Goal: Task Accomplishment & Management: Manage account settings

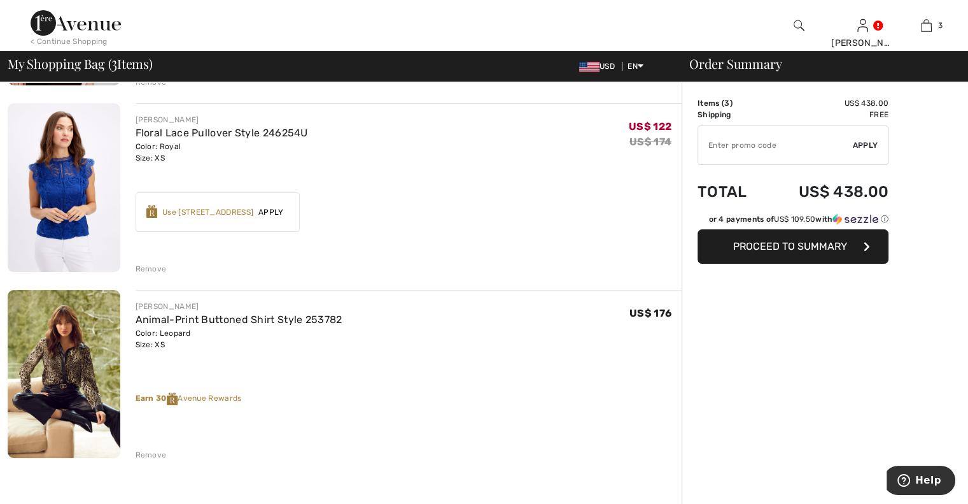
scroll to position [79, 0]
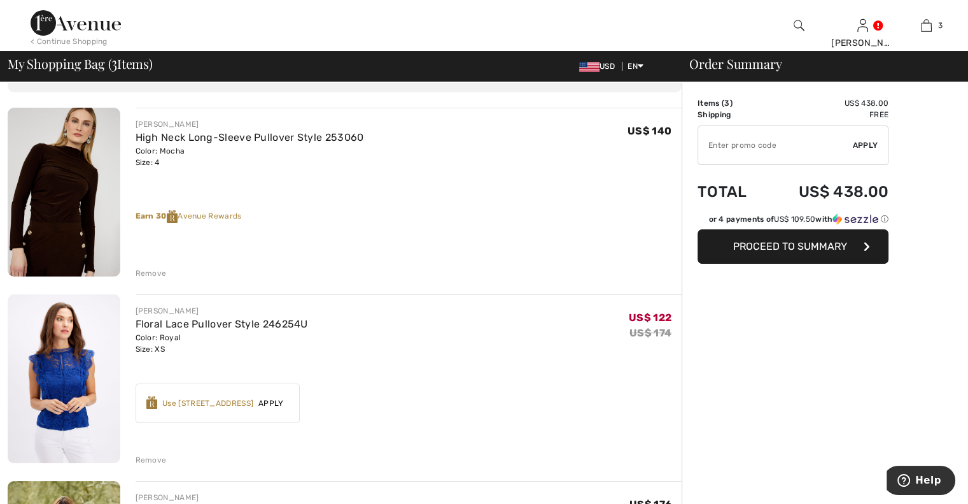
click at [79, 28] on img at bounding box center [76, 22] width 90 height 25
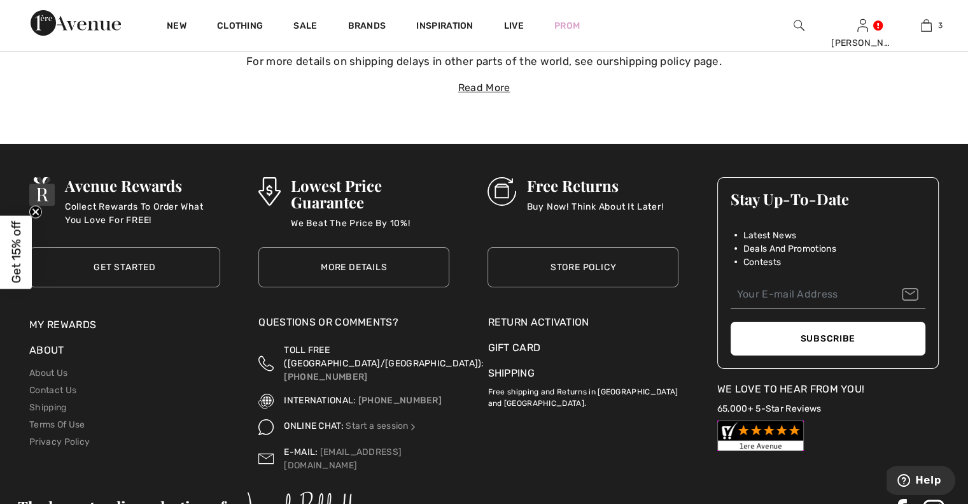
scroll to position [4520, 0]
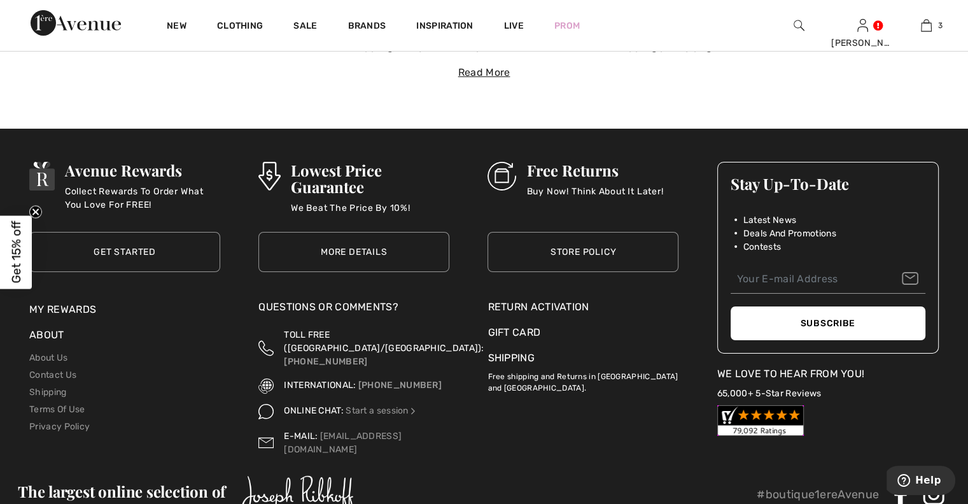
click at [47, 305] on link "My Rewards" at bounding box center [62, 309] width 67 height 12
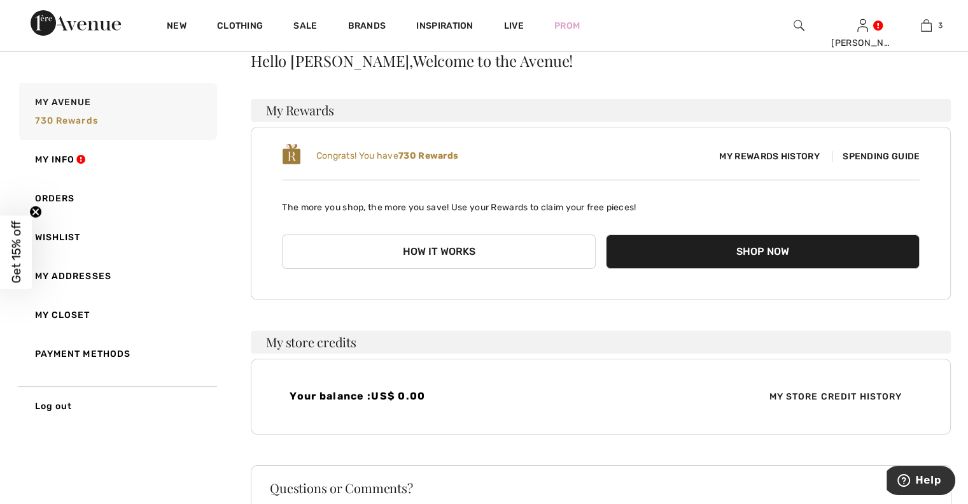
scroll to position [64, 0]
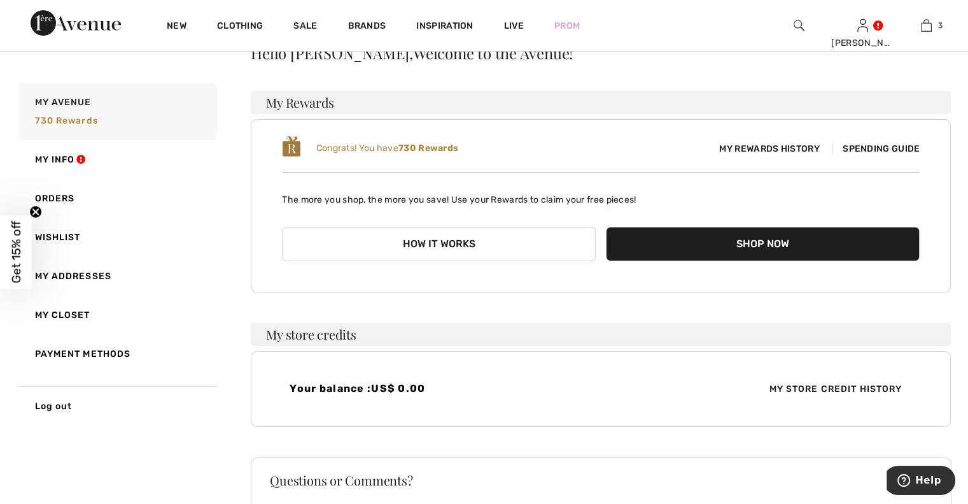
click at [877, 147] on span "Spending Guide" at bounding box center [876, 148] width 88 height 11
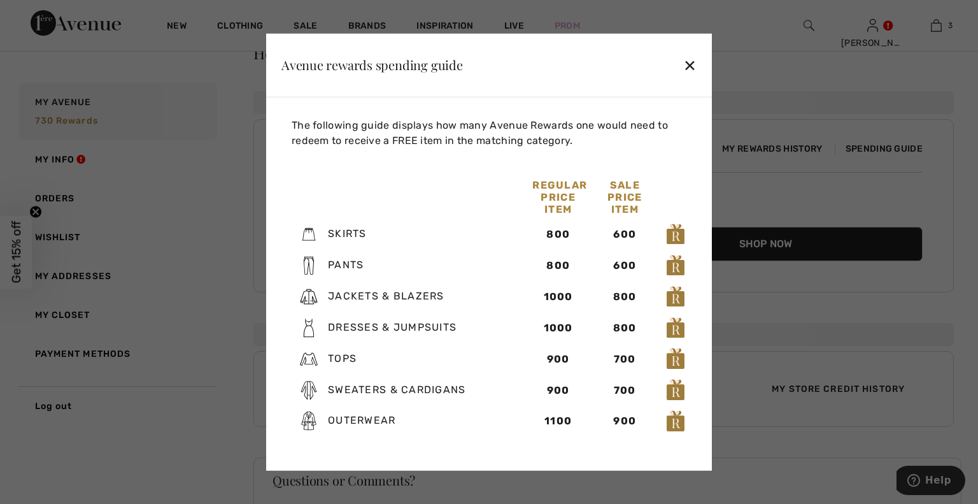
click at [687, 60] on div "✕" at bounding box center [689, 65] width 13 height 27
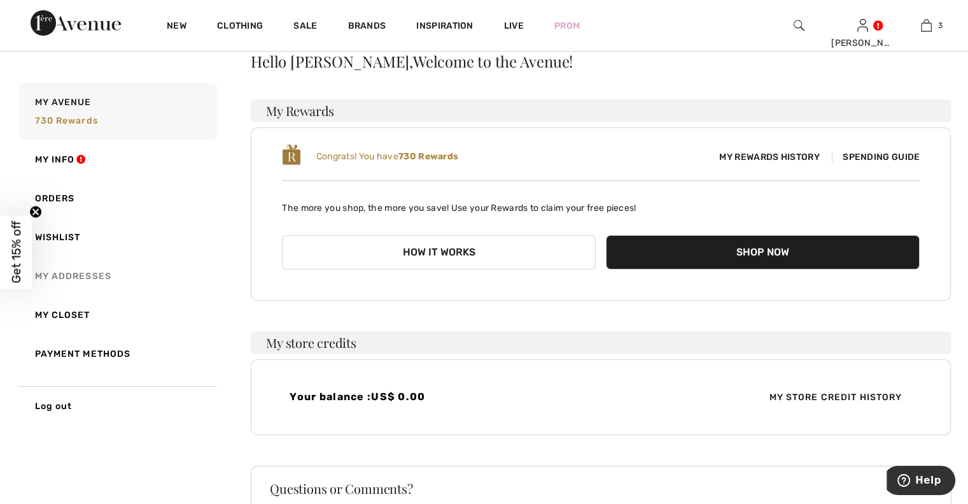
scroll to position [0, 0]
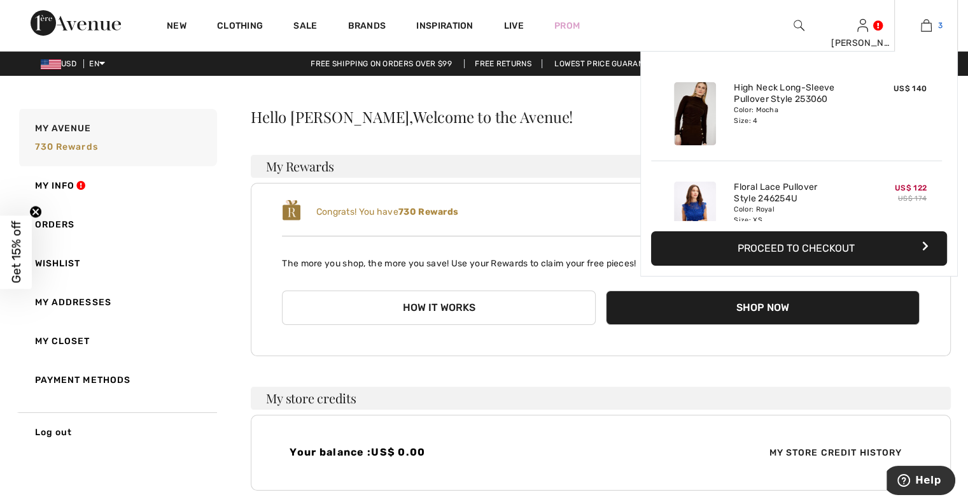
click at [927, 22] on img at bounding box center [926, 25] width 11 height 15
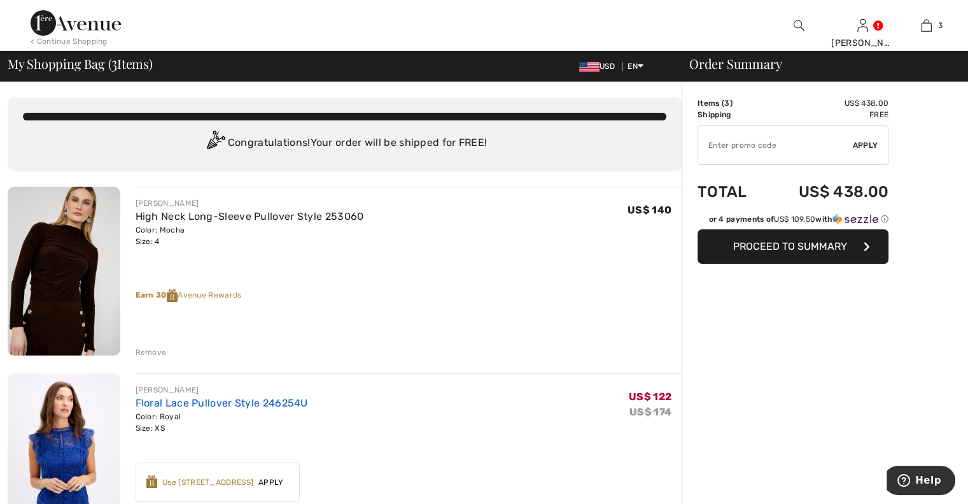
click at [175, 397] on link "Floral Lace Pullover Style 246254U" at bounding box center [222, 403] width 173 height 12
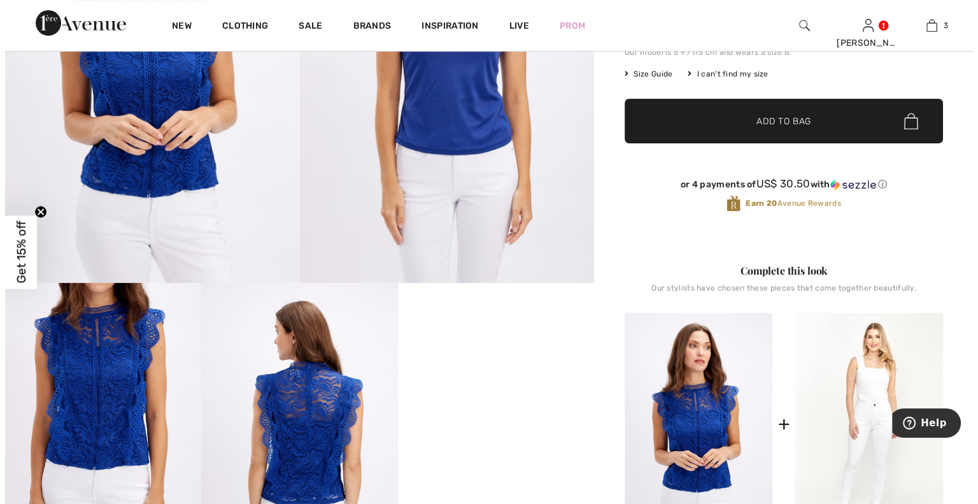
scroll to position [239, 0]
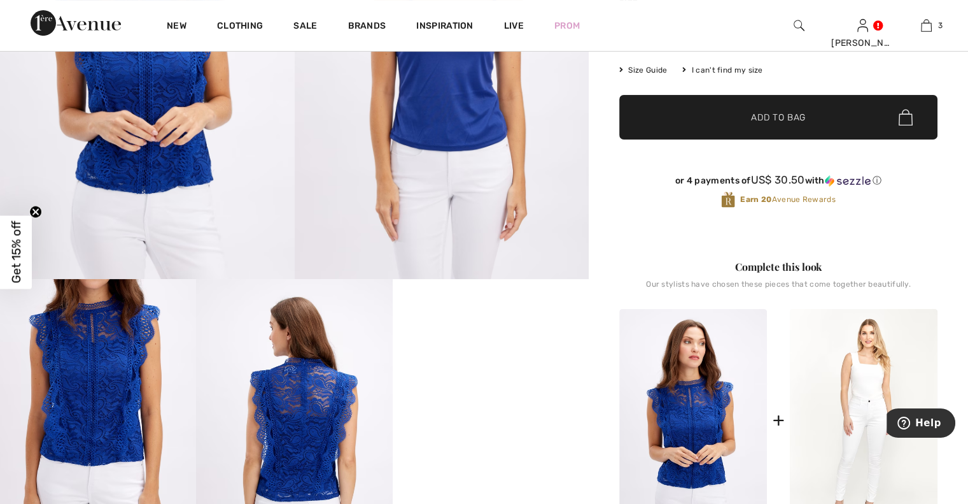
click at [301, 385] on img at bounding box center [294, 426] width 196 height 294
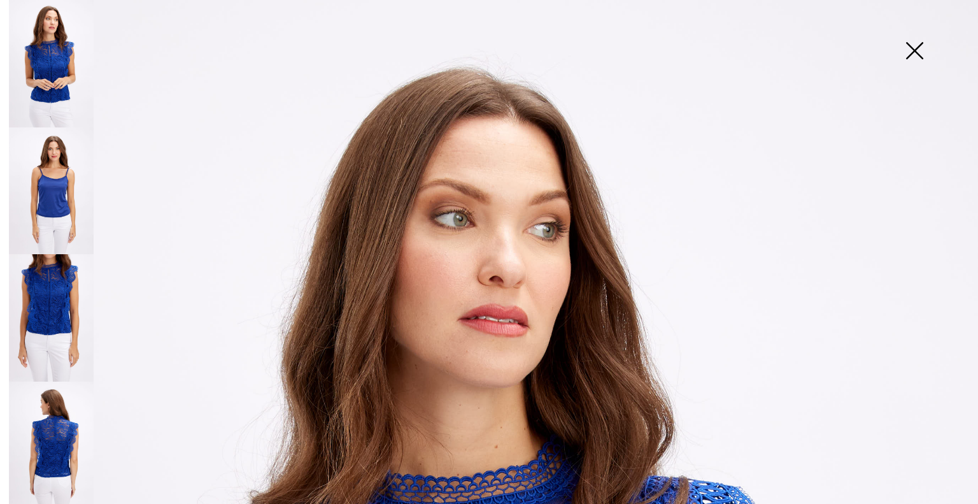
click at [37, 430] on img at bounding box center [51, 444] width 85 height 127
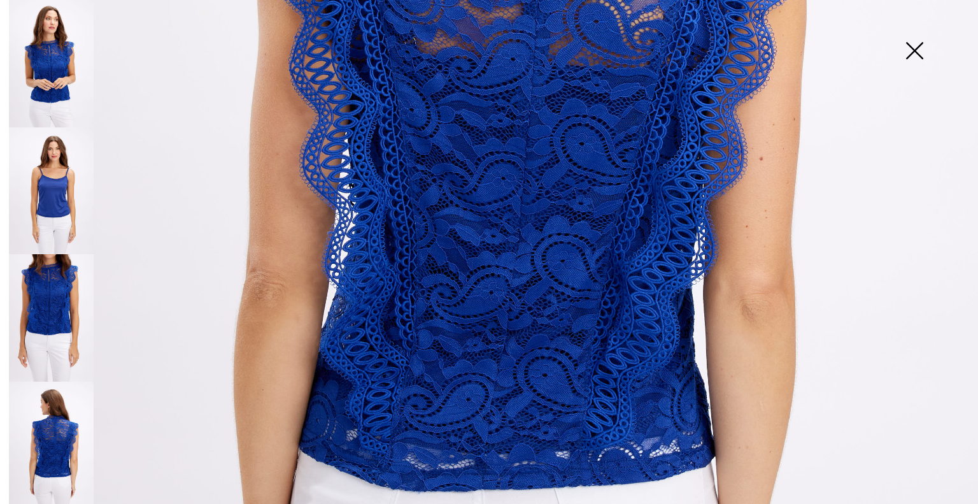
scroll to position [621, 0]
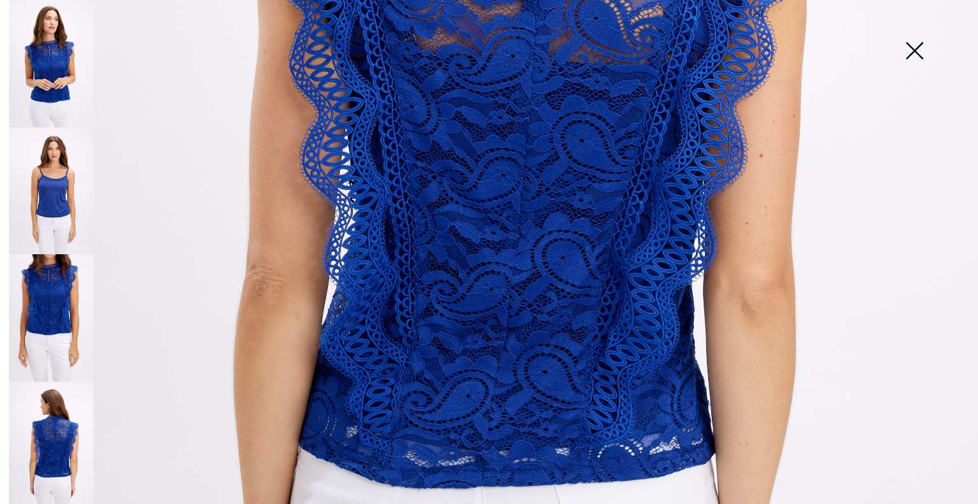
click at [53, 435] on img at bounding box center [51, 444] width 85 height 127
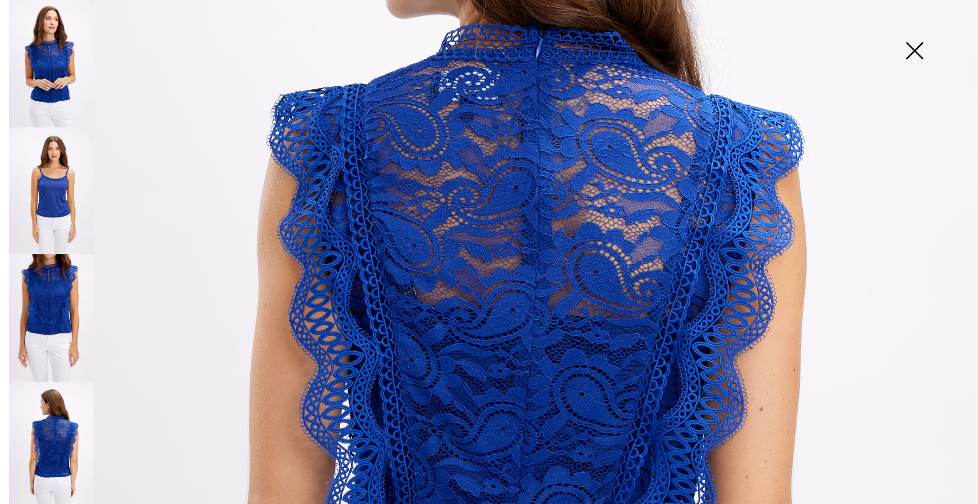
scroll to position [366, 0]
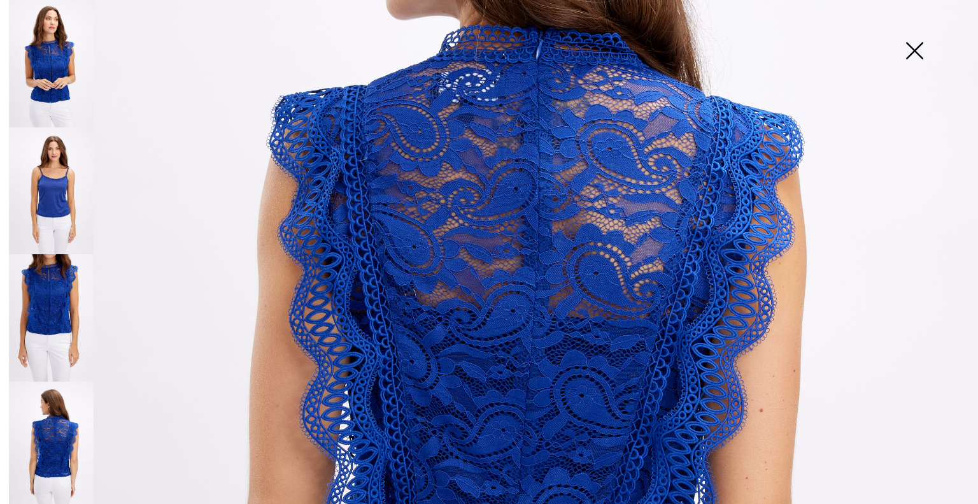
click at [52, 54] on img at bounding box center [51, 63] width 85 height 127
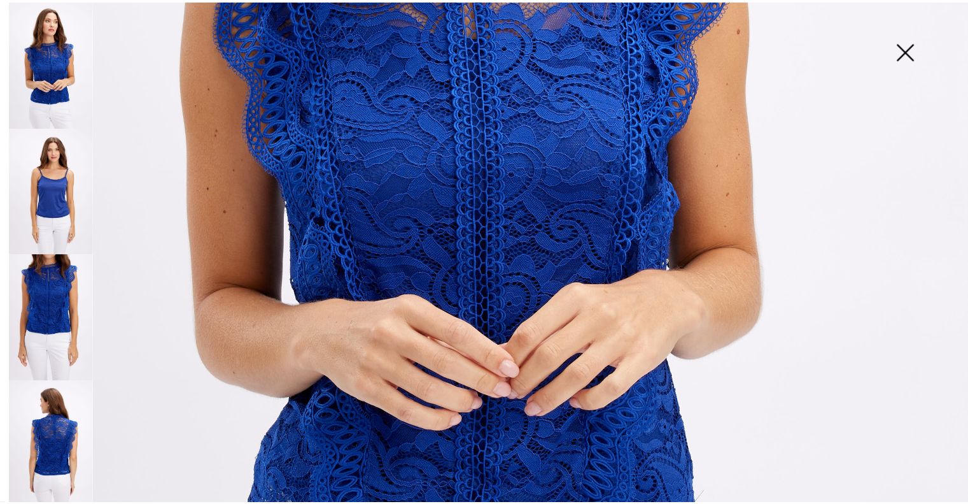
scroll to position [621, 0]
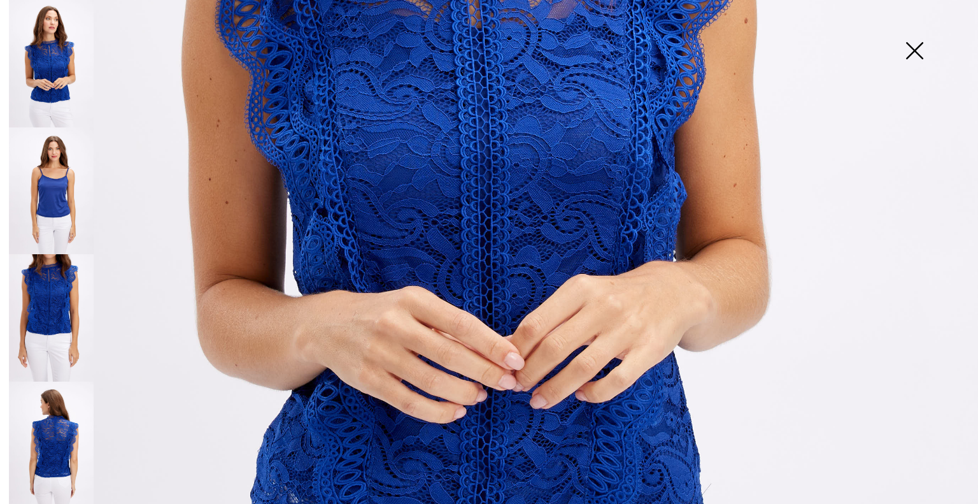
click at [914, 45] on img at bounding box center [914, 52] width 64 height 66
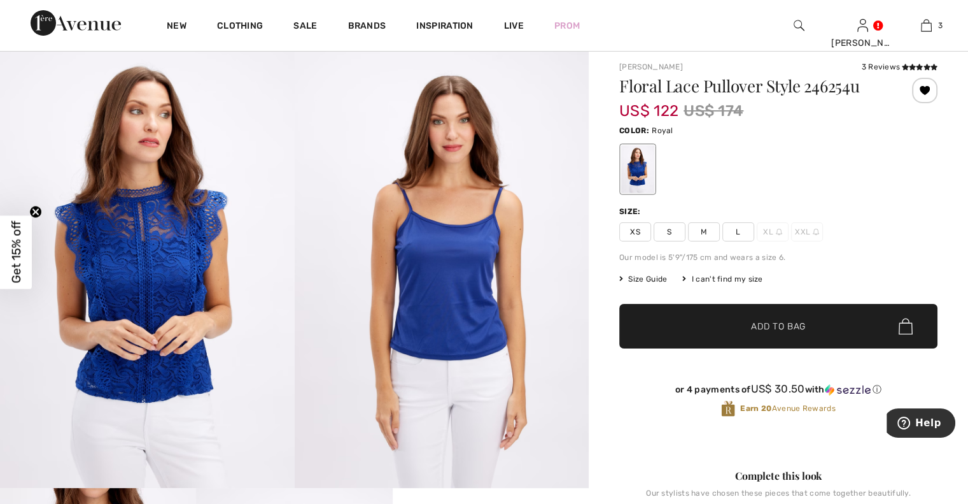
scroll to position [0, 0]
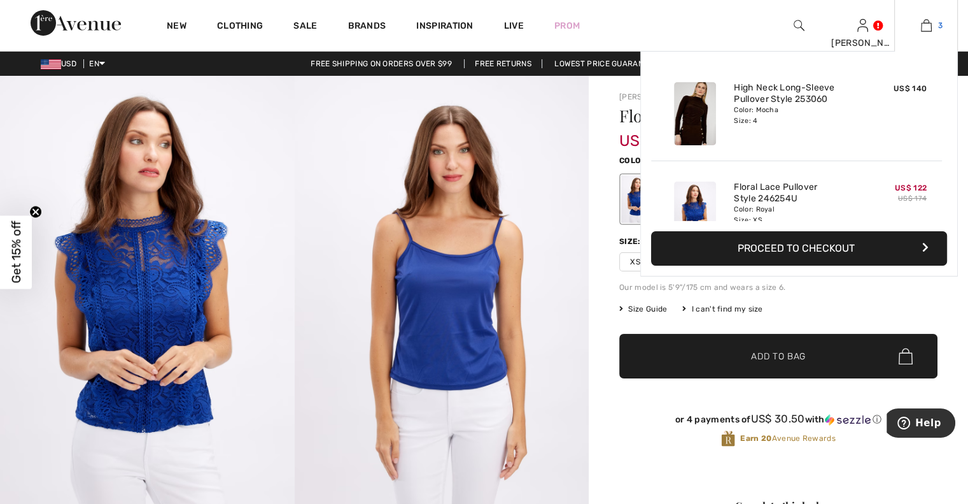
click at [929, 23] on img at bounding box center [926, 25] width 11 height 15
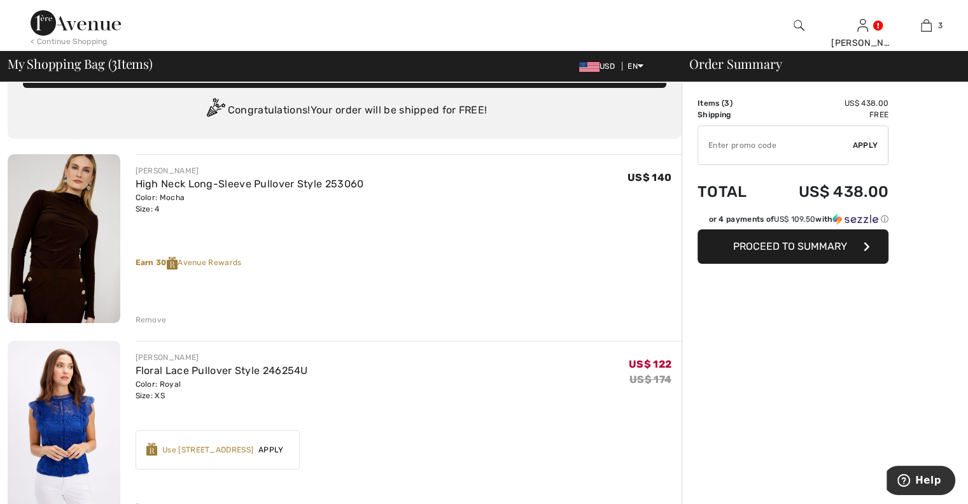
scroll to position [32, 0]
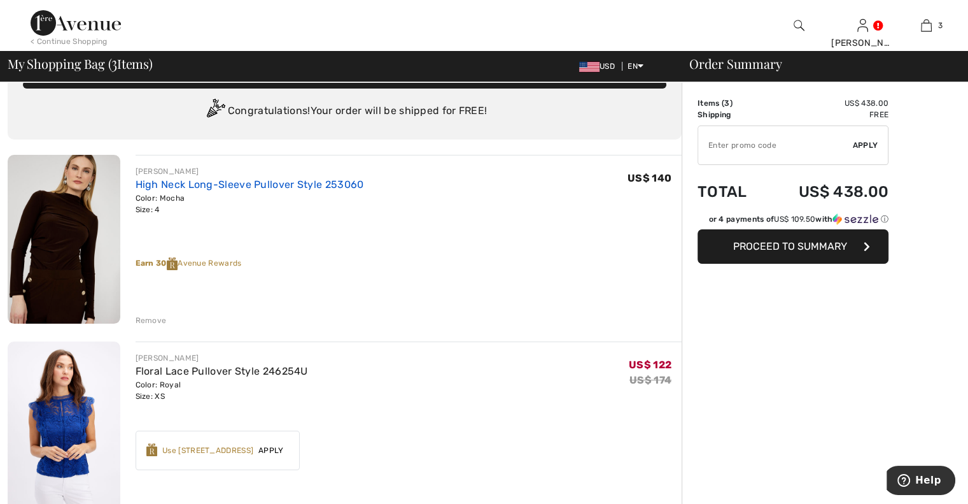
click at [201, 183] on link "High Neck Long-Sleeve Pullover Style 253060" at bounding box center [250, 184] width 229 height 12
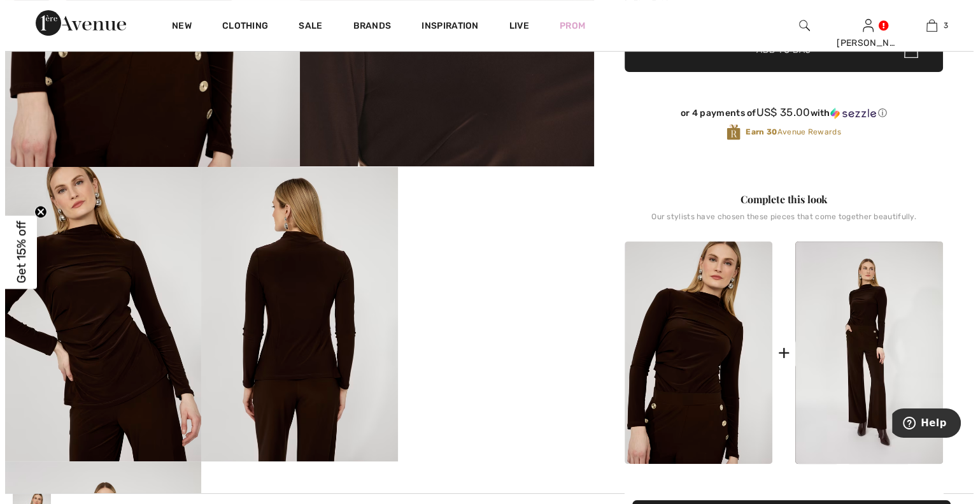
scroll to position [382, 0]
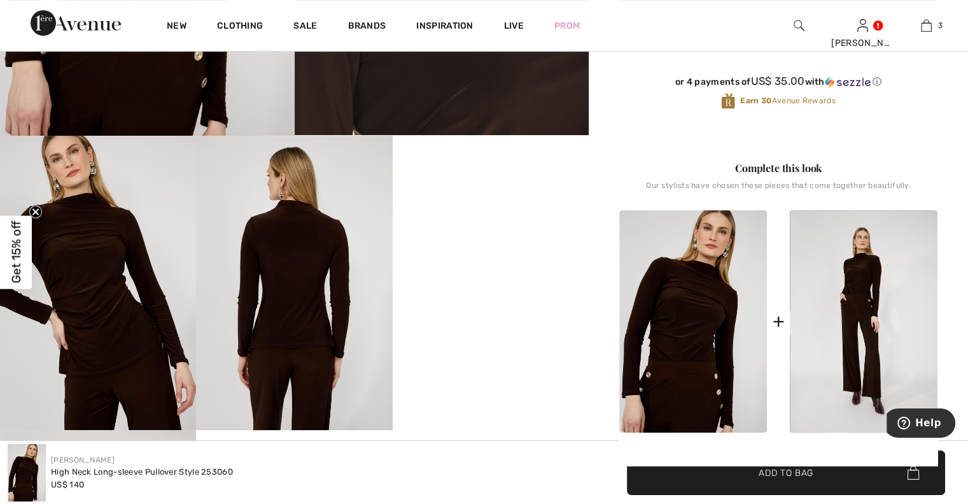
click at [113, 255] on img at bounding box center [98, 283] width 196 height 294
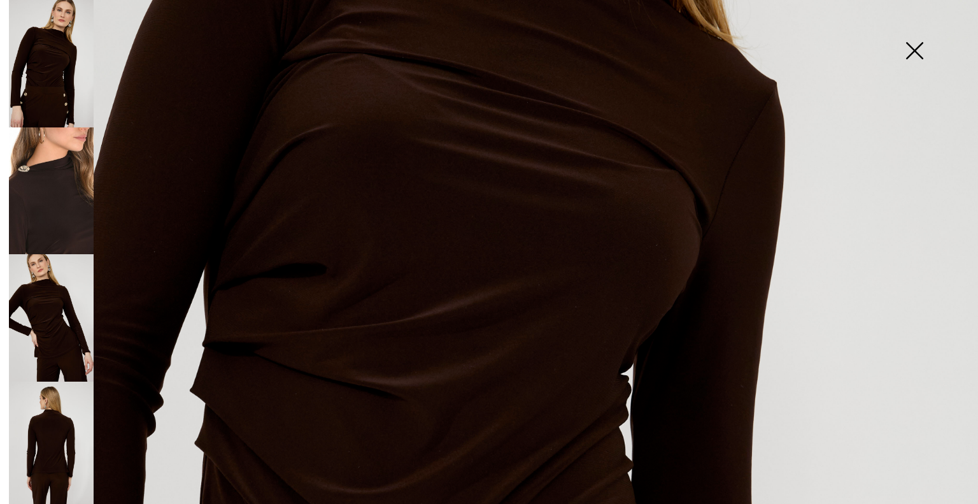
scroll to position [461, 0]
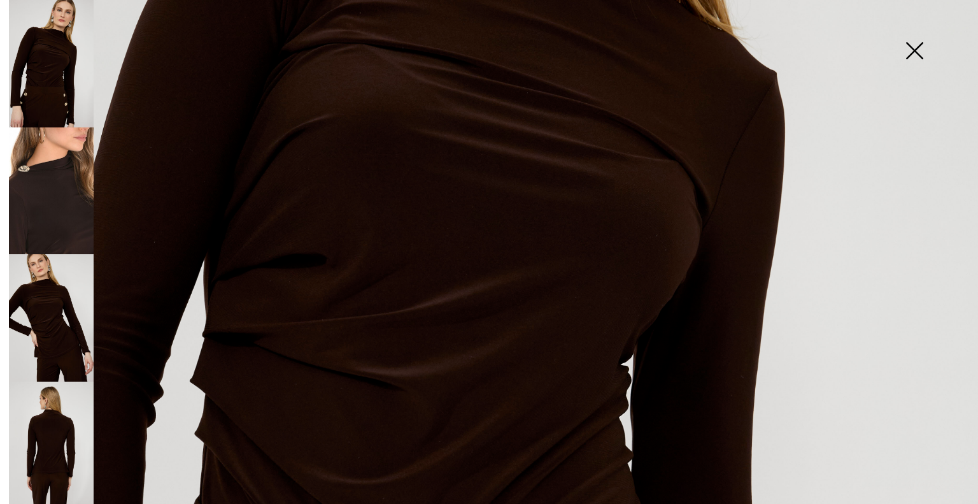
click at [41, 291] on img at bounding box center [51, 317] width 85 height 127
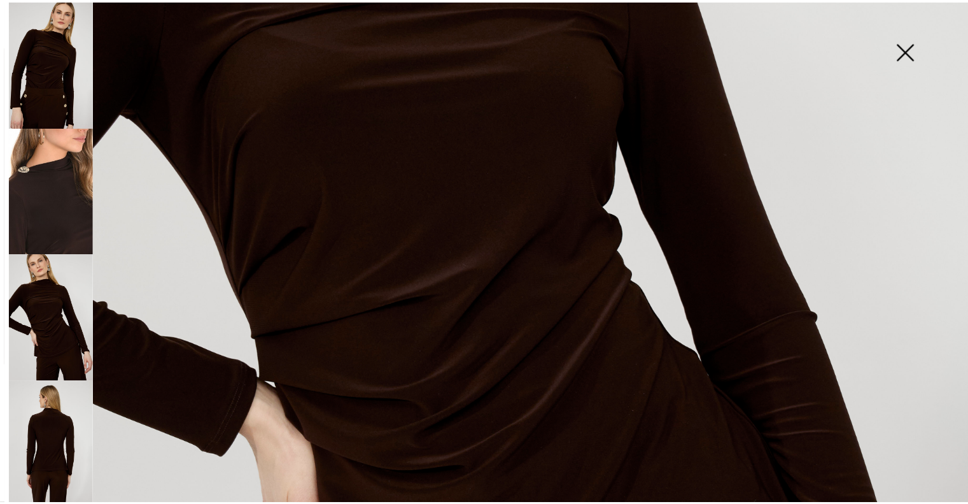
scroll to position [557, 0]
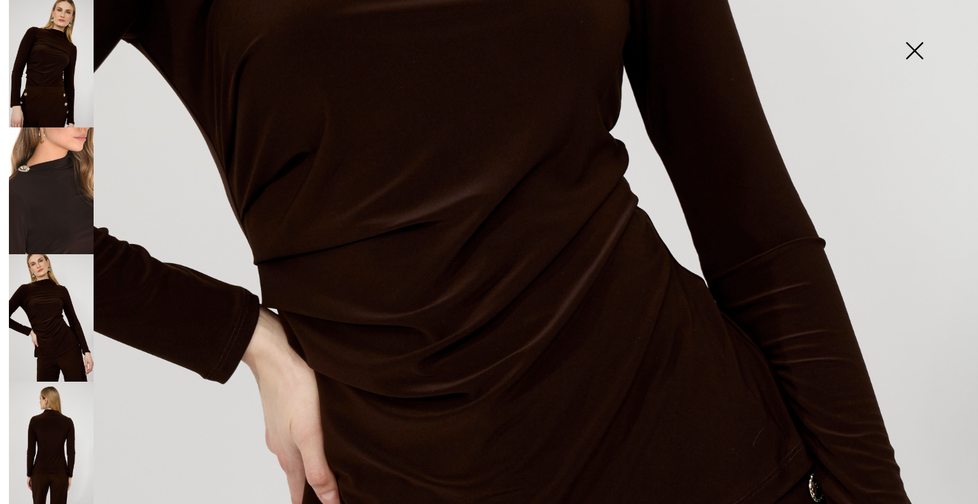
click at [919, 45] on img at bounding box center [914, 52] width 64 height 66
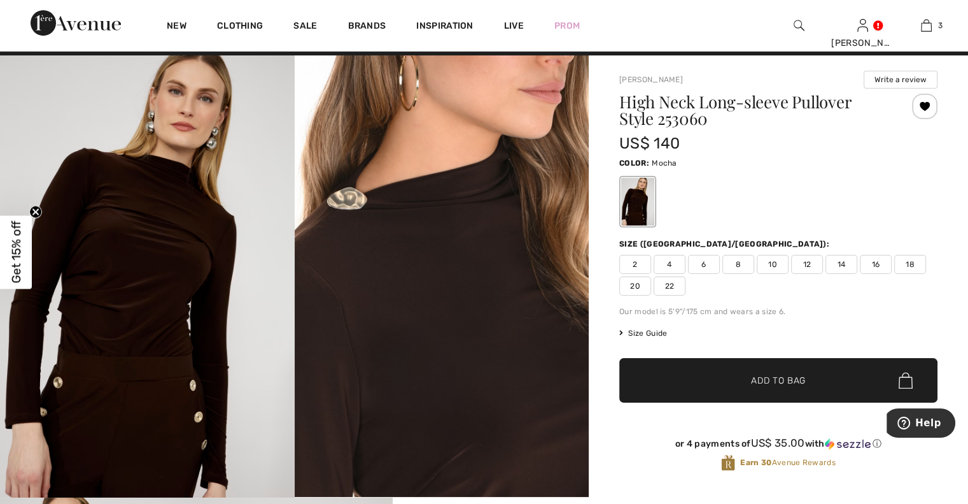
scroll to position [0, 0]
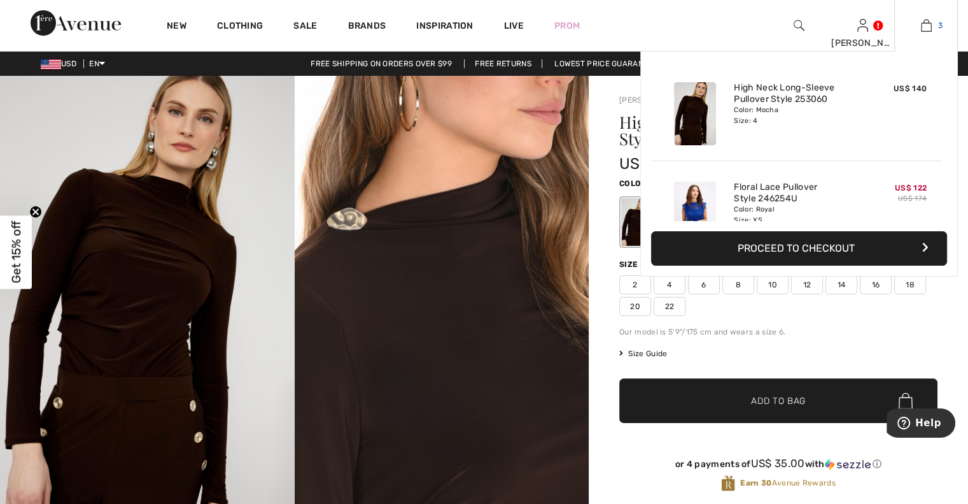
click at [928, 24] on img at bounding box center [926, 25] width 11 height 15
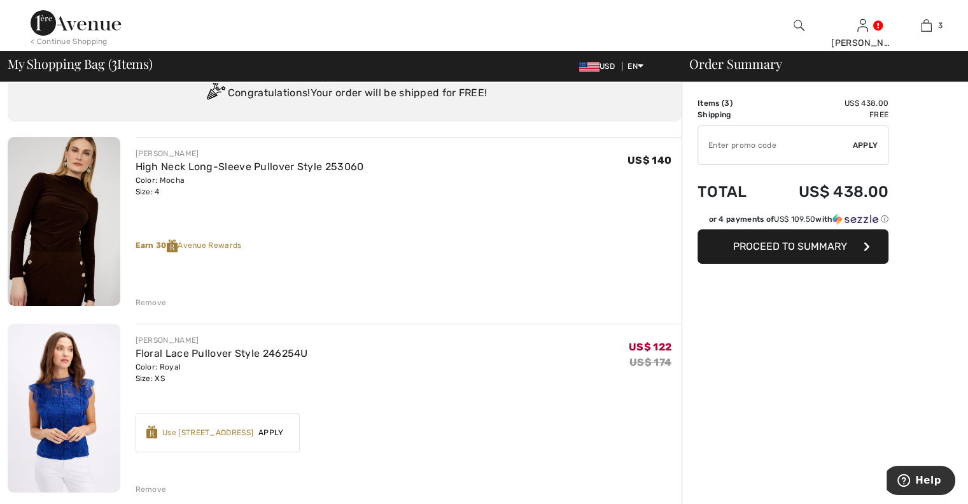
scroll to position [48, 0]
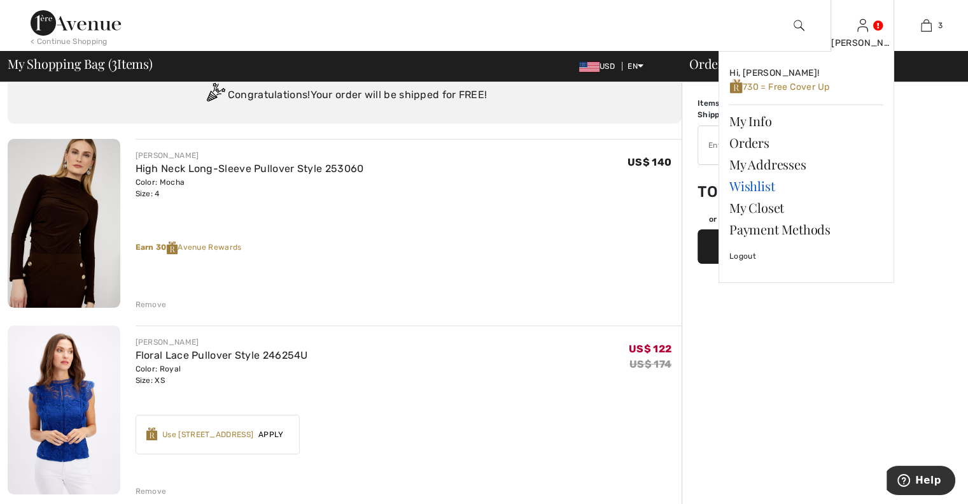
click at [747, 183] on link "Wishlist" at bounding box center [806, 186] width 154 height 22
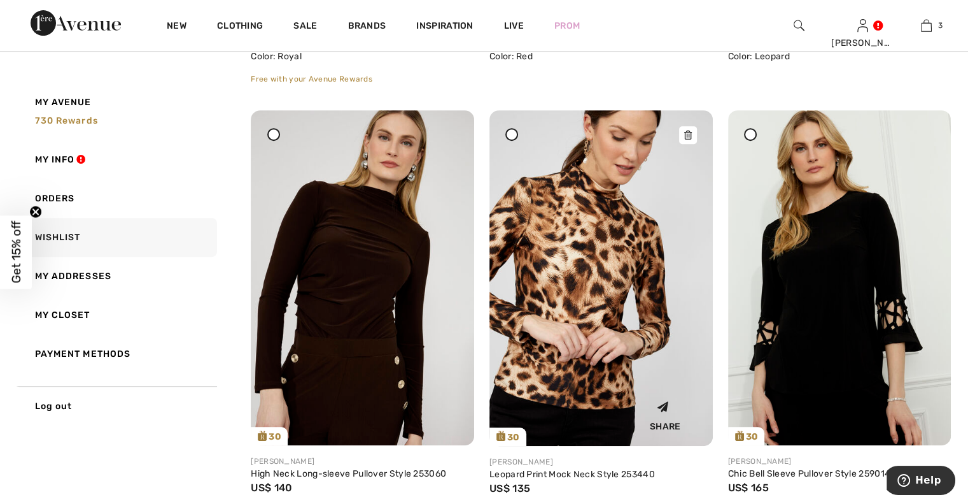
scroll to position [541, 0]
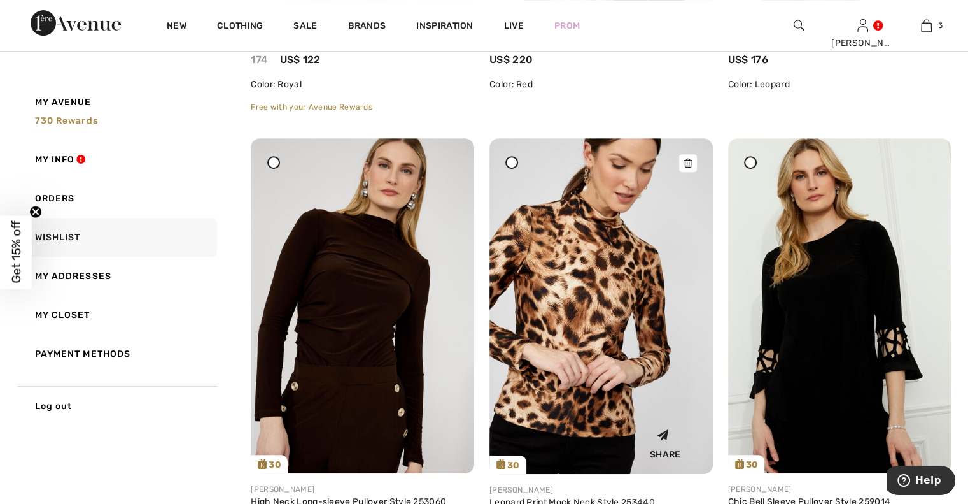
click at [687, 160] on icon at bounding box center [688, 163] width 8 height 9
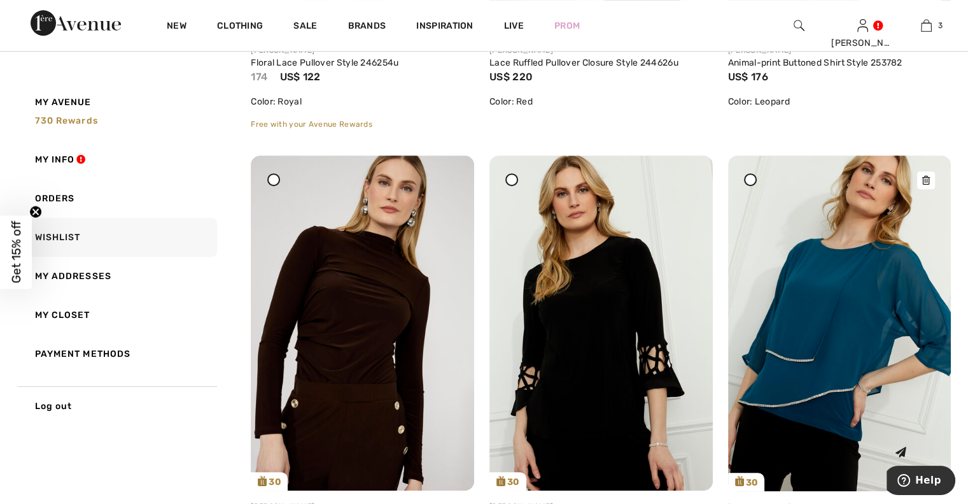
scroll to position [509, 0]
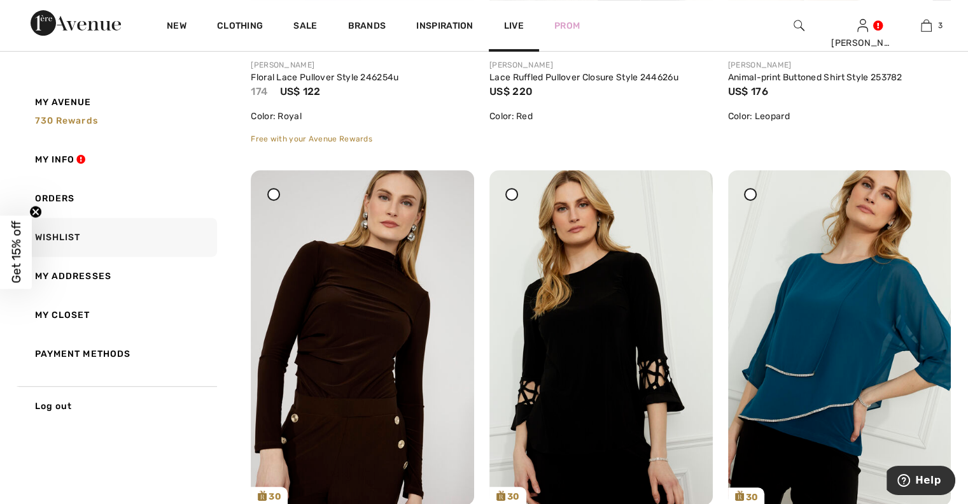
drag, startPoint x: 926, startPoint y: 192, endPoint x: 536, endPoint y: 48, distance: 415.5
click at [926, 183] on icon at bounding box center [926, 178] width 8 height 9
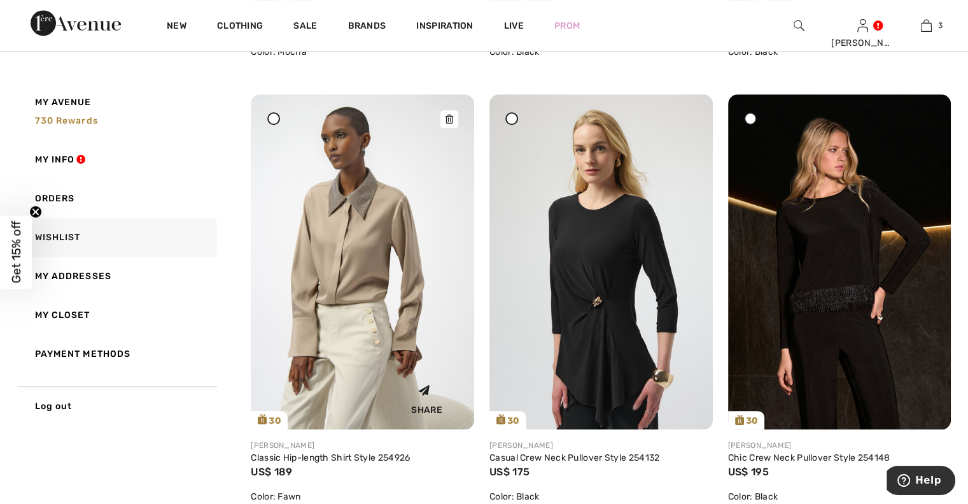
scroll to position [1034, 0]
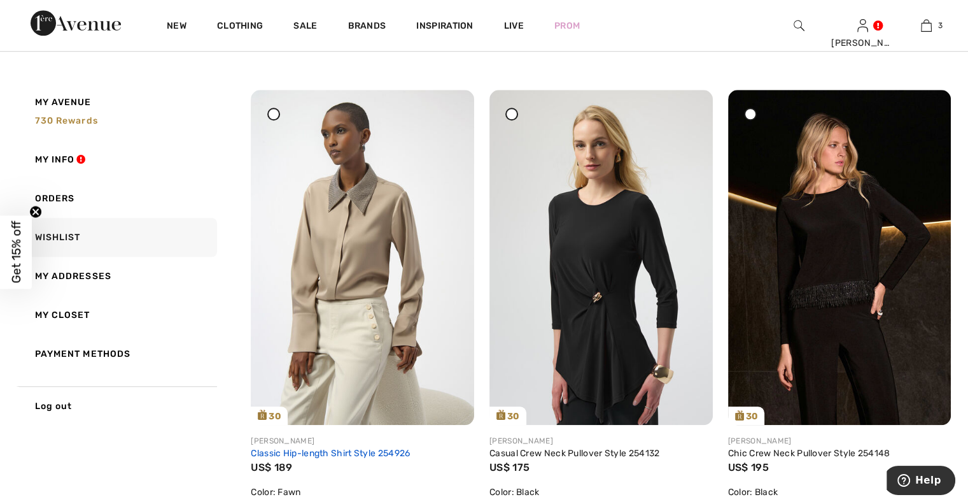
click at [351, 447] on link "Classic Hip-length Shirt Style 254926" at bounding box center [330, 452] width 159 height 11
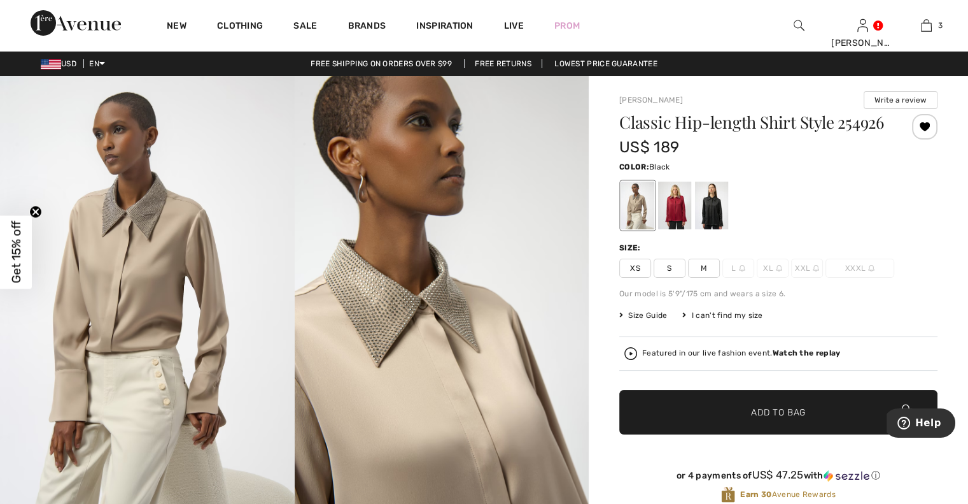
click at [714, 227] on div at bounding box center [711, 205] width 33 height 48
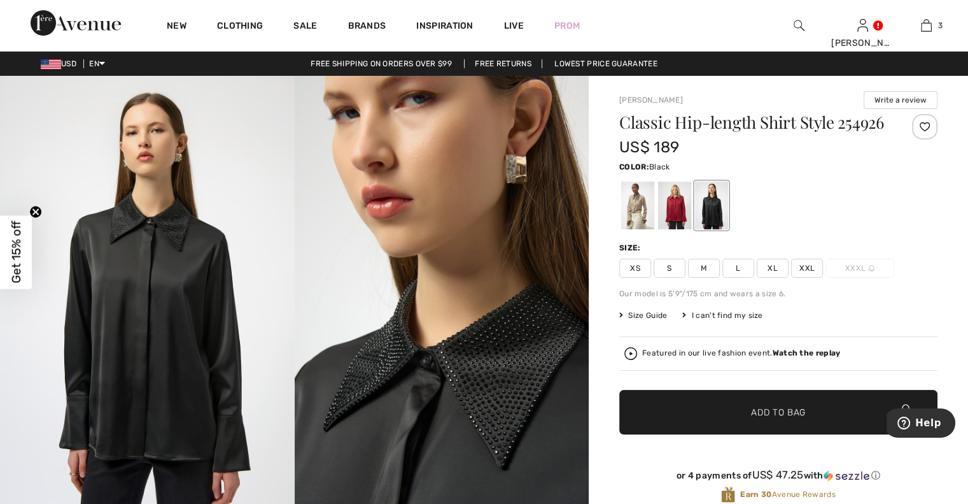
click at [635, 278] on span "XS" at bounding box center [635, 267] width 32 height 19
click at [923, 122] on div at bounding box center [924, 126] width 25 height 25
click at [924, 124] on div at bounding box center [924, 126] width 25 height 25
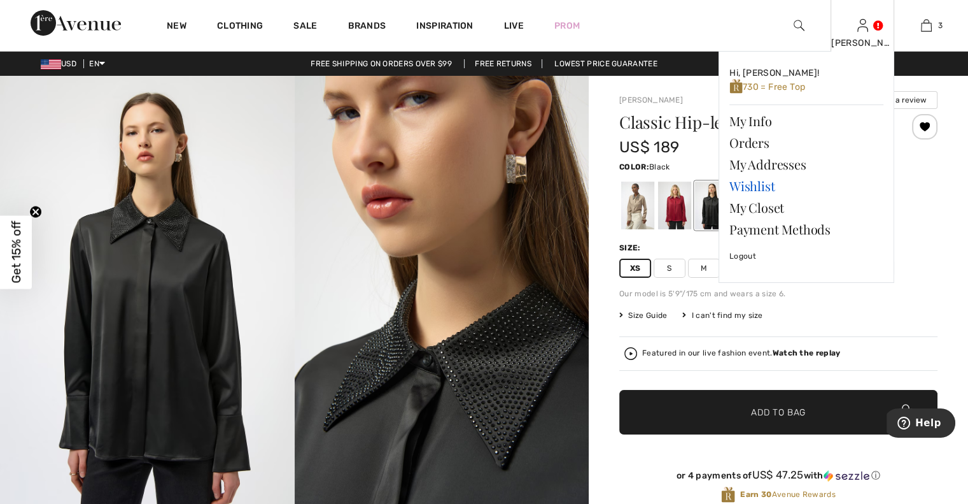
click at [738, 180] on link "Wishlist" at bounding box center [806, 186] width 154 height 22
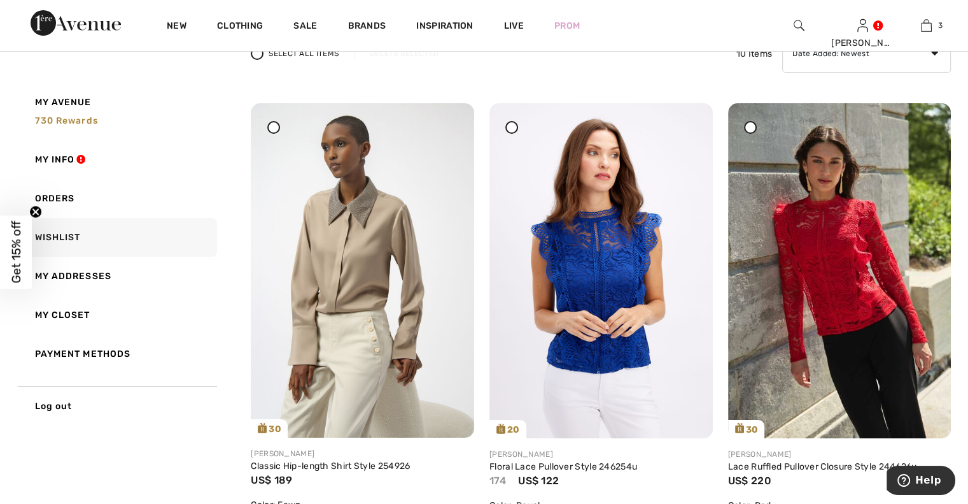
scroll to position [64, 0]
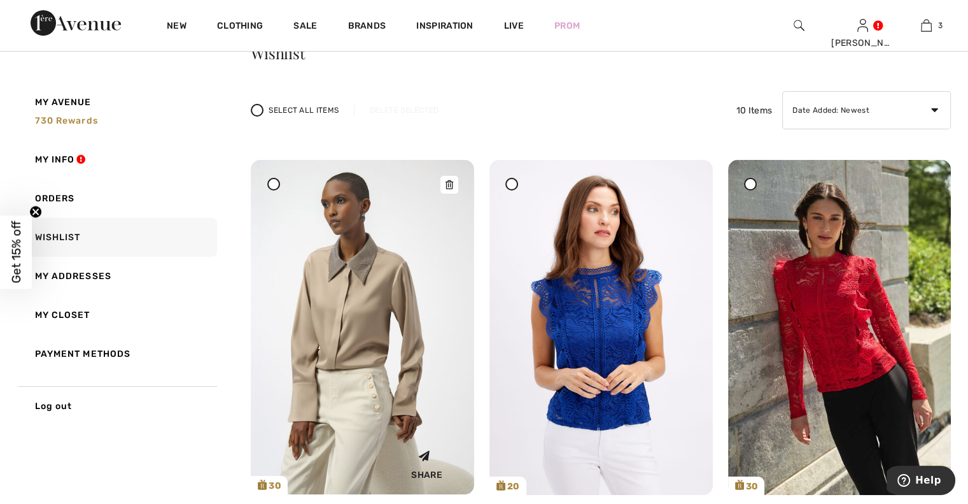
click at [447, 180] on icon at bounding box center [450, 184] width 8 height 9
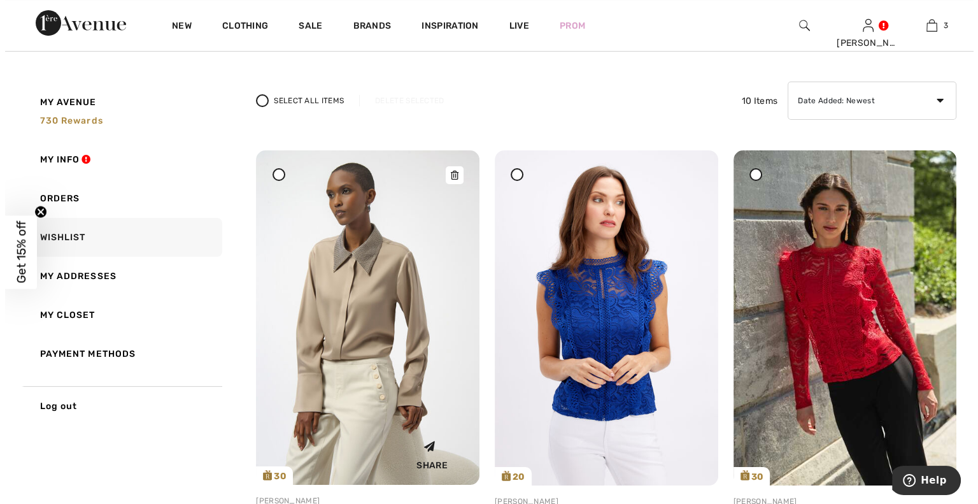
scroll to position [32, 0]
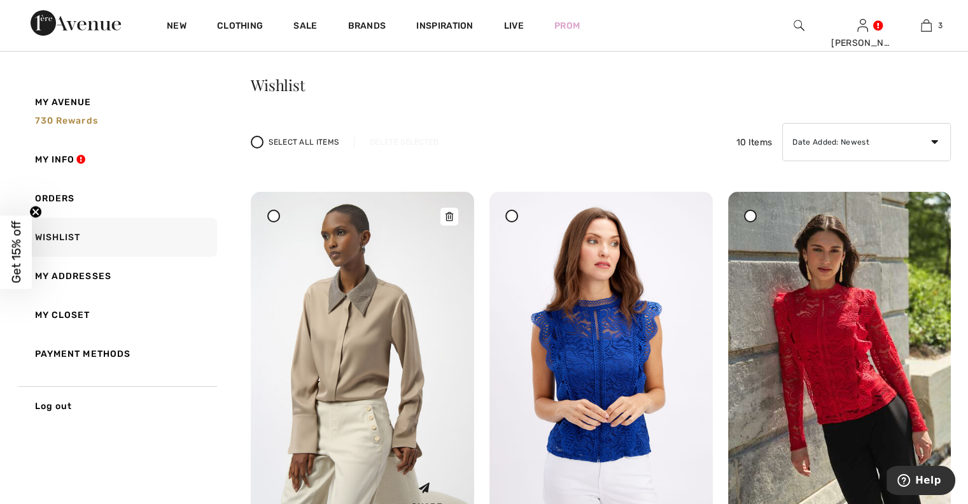
click at [451, 214] on icon at bounding box center [450, 216] width 8 height 9
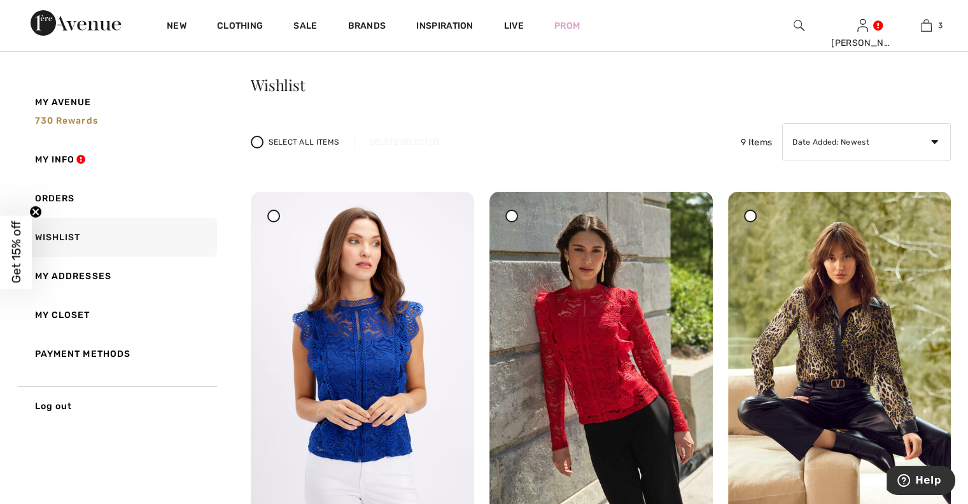
click at [800, 22] on img at bounding box center [799, 25] width 11 height 15
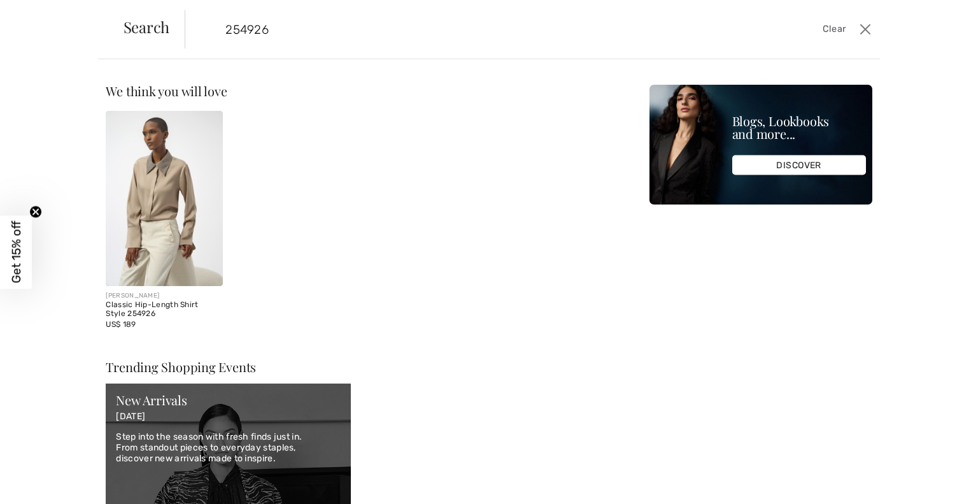
type input "254926"
click at [144, 266] on img at bounding box center [164, 198] width 116 height 175
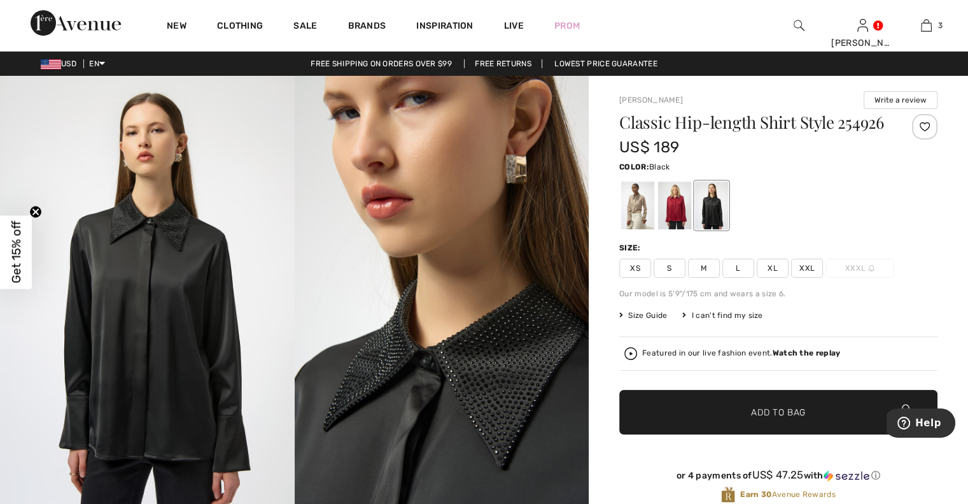
click at [721, 222] on div at bounding box center [711, 205] width 33 height 48
click at [925, 123] on div at bounding box center [924, 126] width 25 height 25
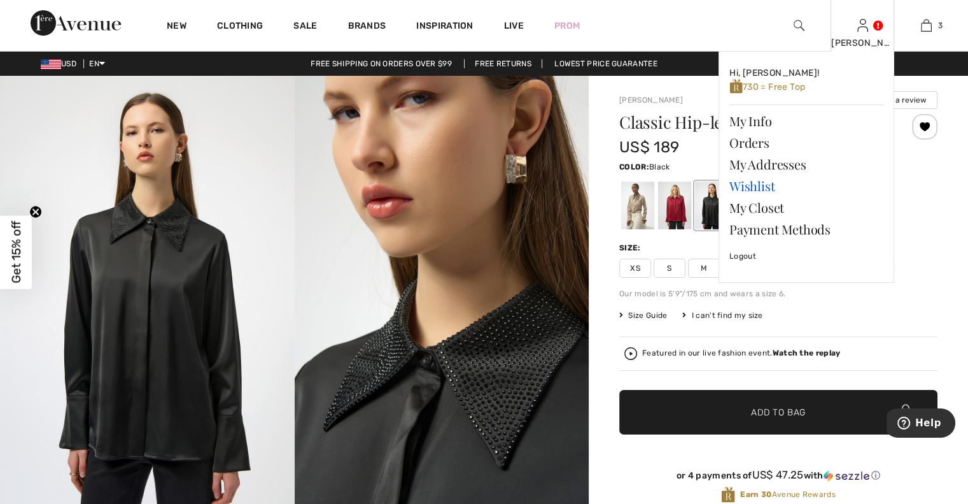
click at [756, 183] on link "Wishlist" at bounding box center [806, 186] width 154 height 22
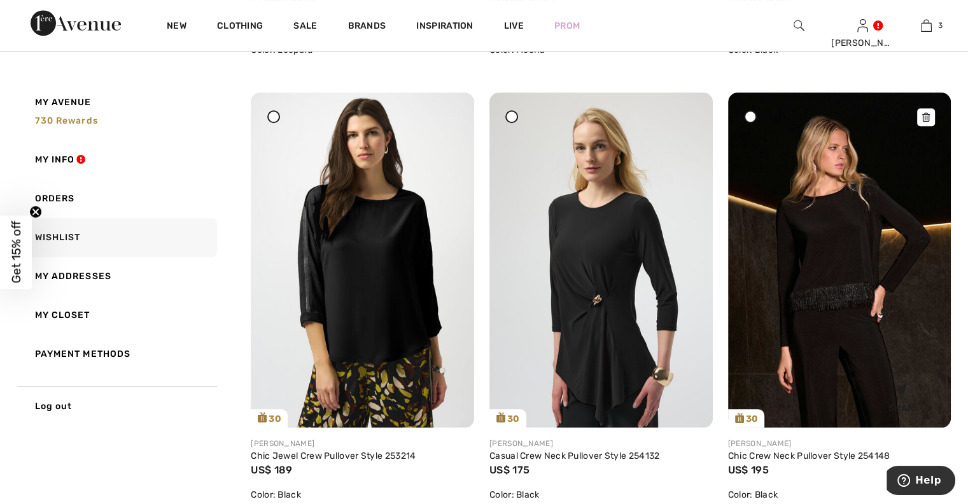
scroll to position [1034, 0]
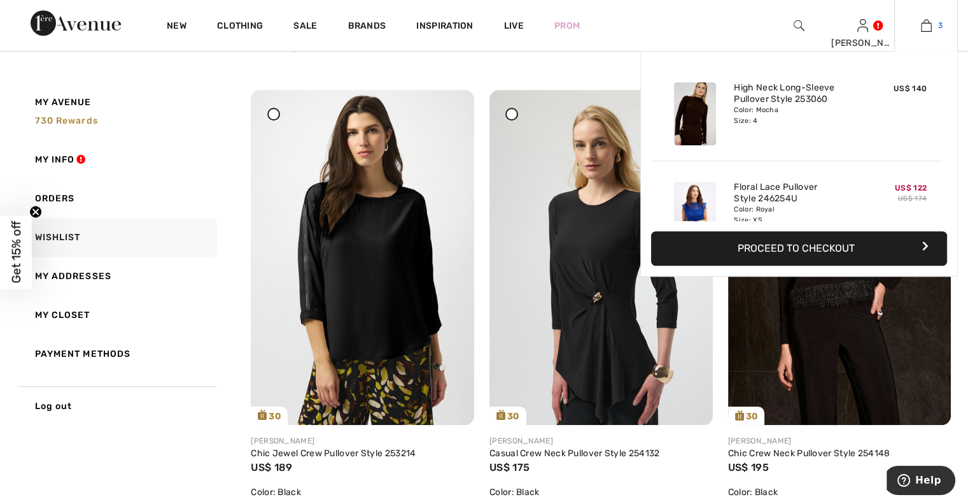
click at [927, 25] on img at bounding box center [926, 25] width 11 height 15
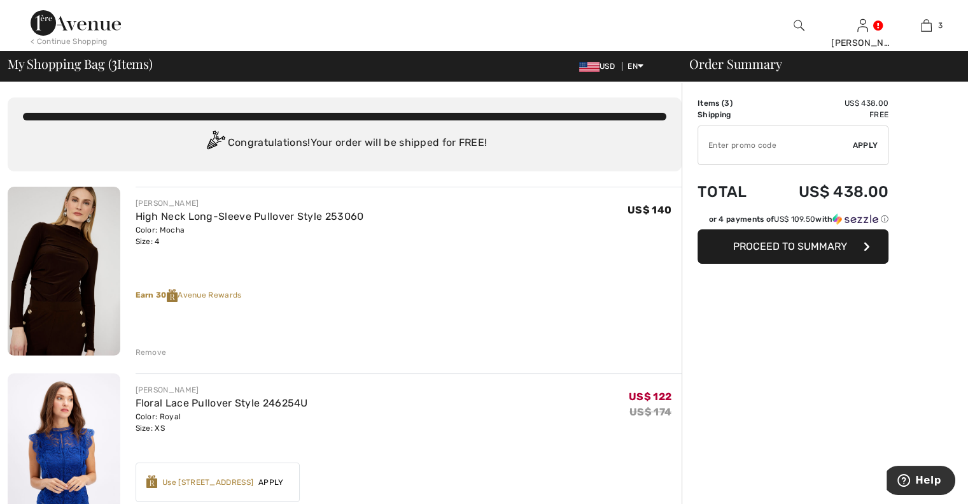
click at [143, 347] on div "Remove" at bounding box center [151, 351] width 31 height 11
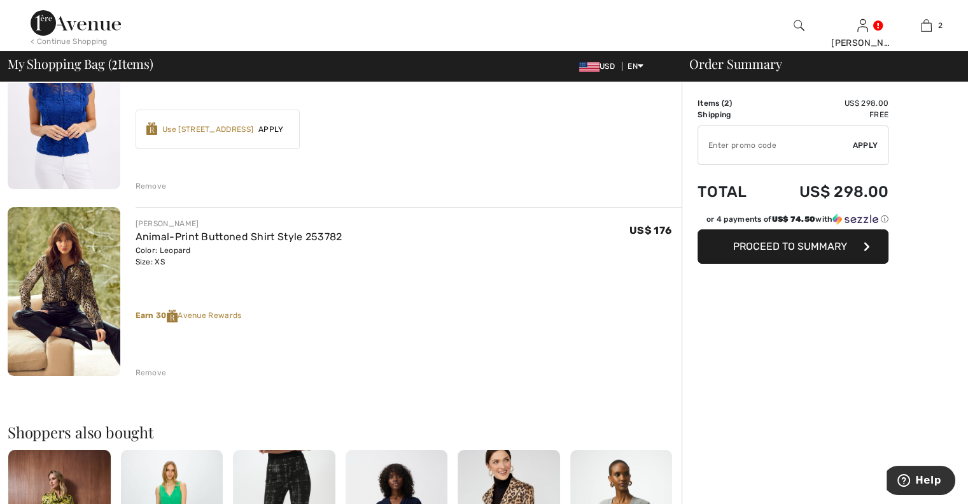
scroll to position [175, 0]
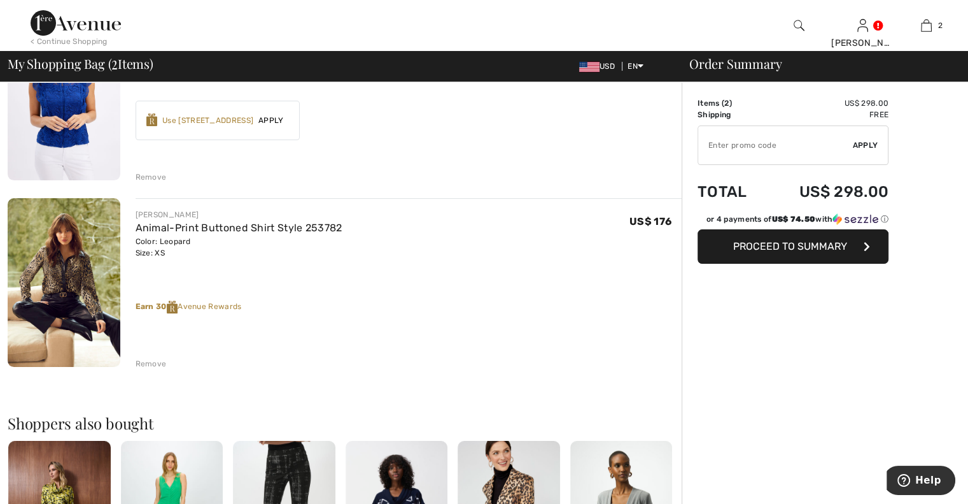
click at [143, 175] on div "Remove" at bounding box center [151, 176] width 31 height 11
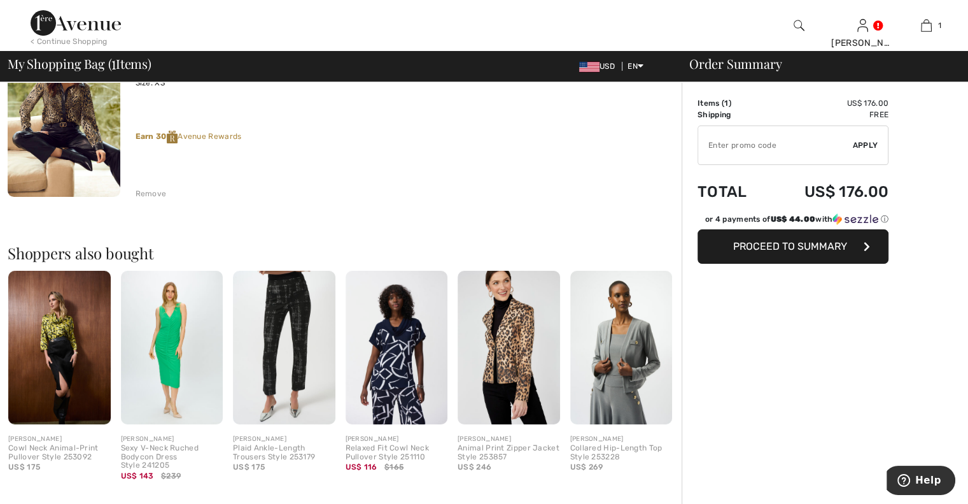
scroll to position [158, 0]
click at [144, 190] on div "Remove" at bounding box center [151, 193] width 31 height 11
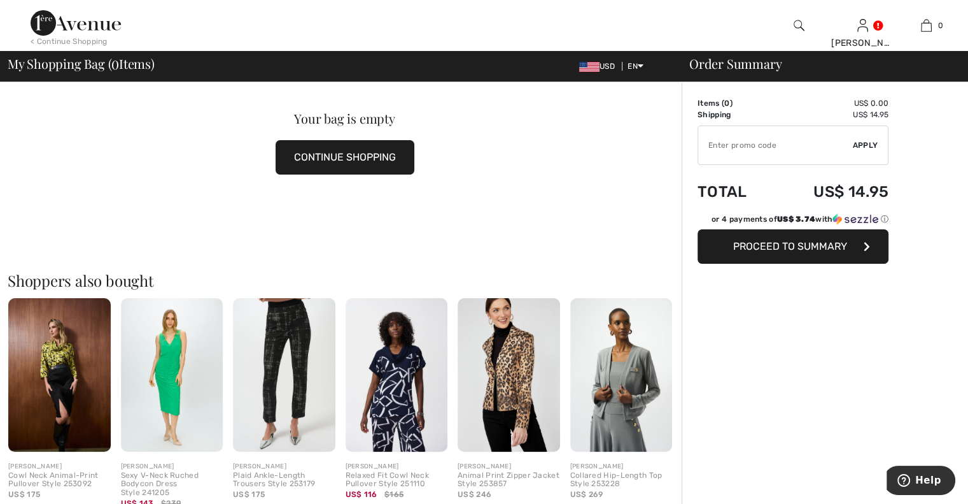
scroll to position [0, 0]
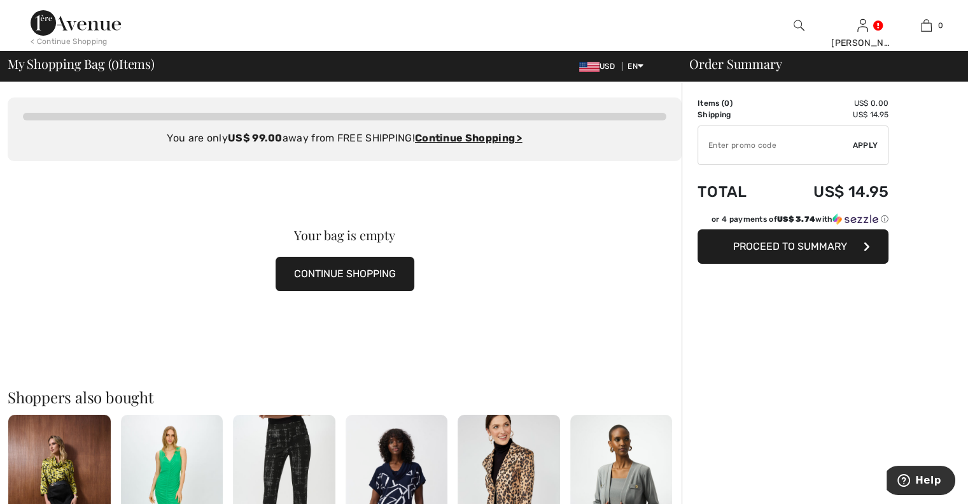
click at [66, 18] on img at bounding box center [76, 22] width 90 height 25
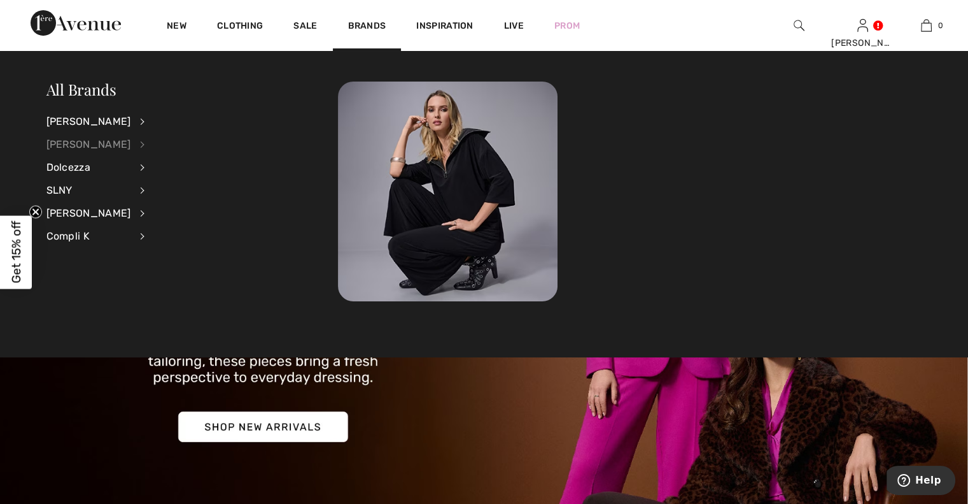
click at [83, 142] on div "[PERSON_NAME]" at bounding box center [88, 144] width 85 height 23
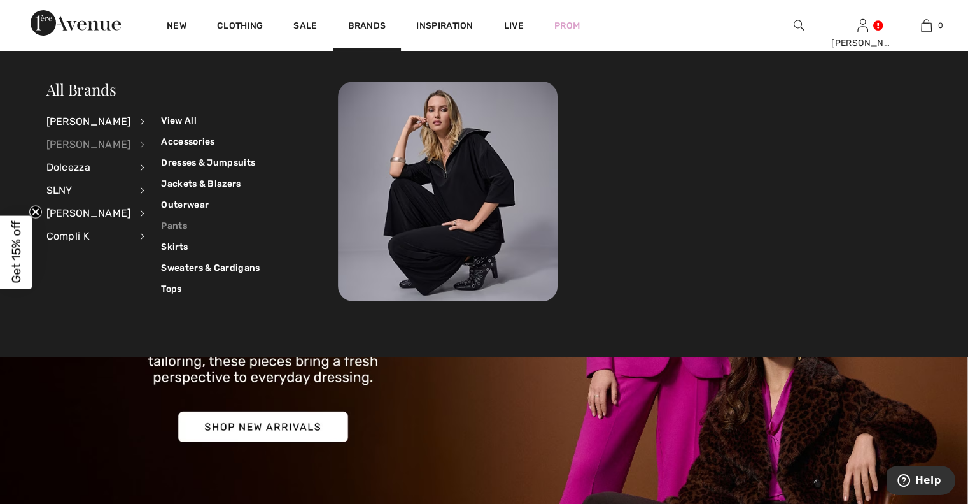
click at [161, 223] on link "Pants" at bounding box center [210, 225] width 99 height 21
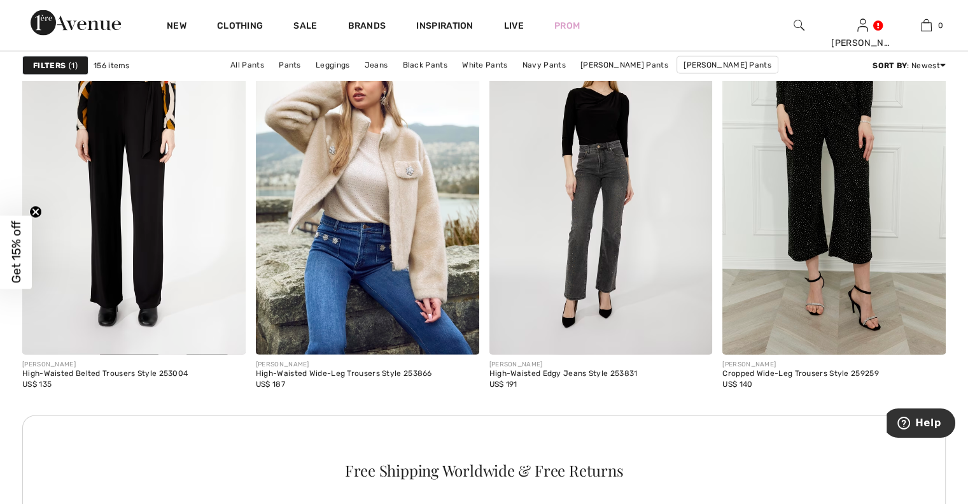
scroll to position [2785, 0]
